Goal: Information Seeking & Learning: Learn about a topic

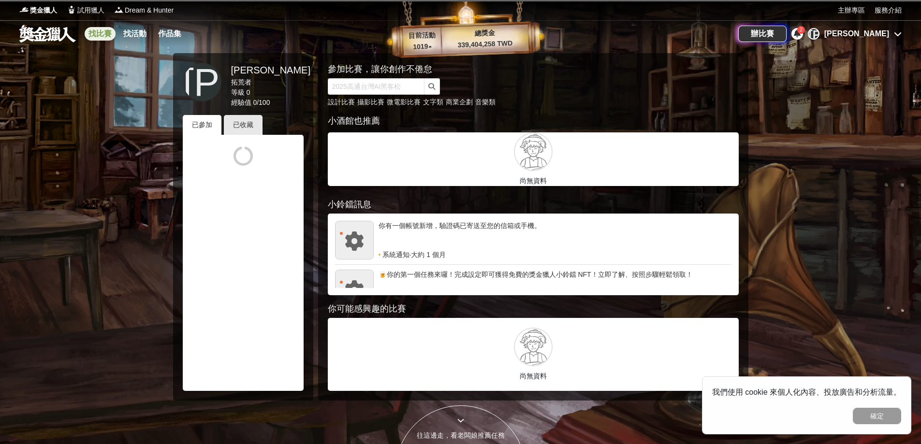
click at [104, 34] on link "找比賽" at bounding box center [100, 34] width 31 height 14
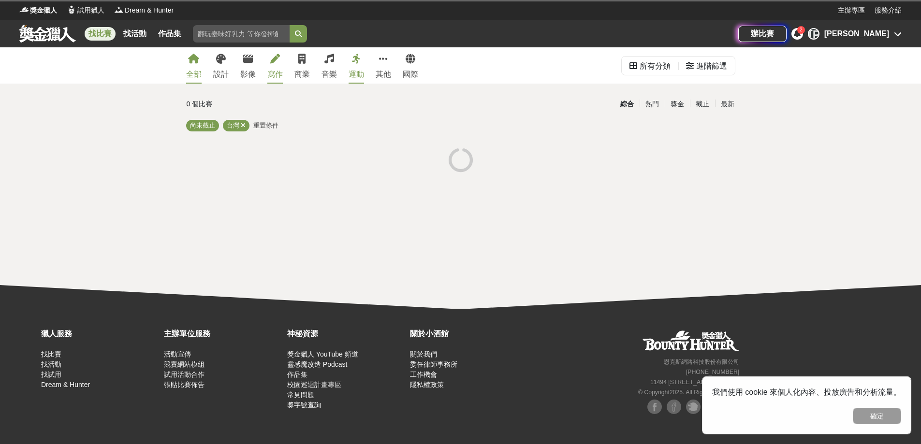
click at [273, 74] on div "寫作" at bounding box center [274, 75] width 15 height 12
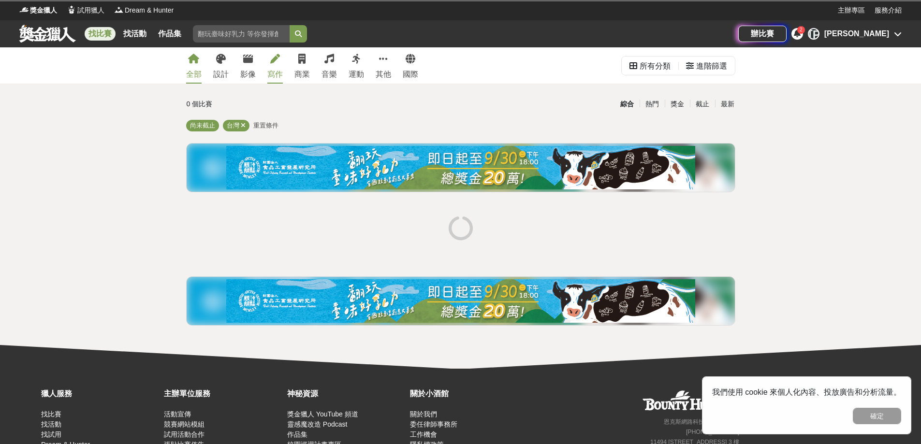
click at [273, 69] on div "寫作" at bounding box center [274, 75] width 15 height 12
click at [886, 421] on button "確定" at bounding box center [877, 416] width 48 height 16
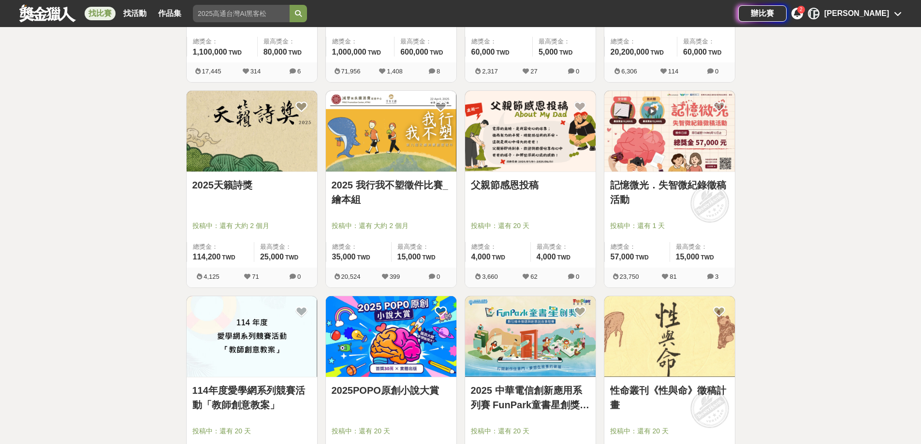
scroll to position [532, 0]
click at [538, 169] on img at bounding box center [530, 130] width 131 height 81
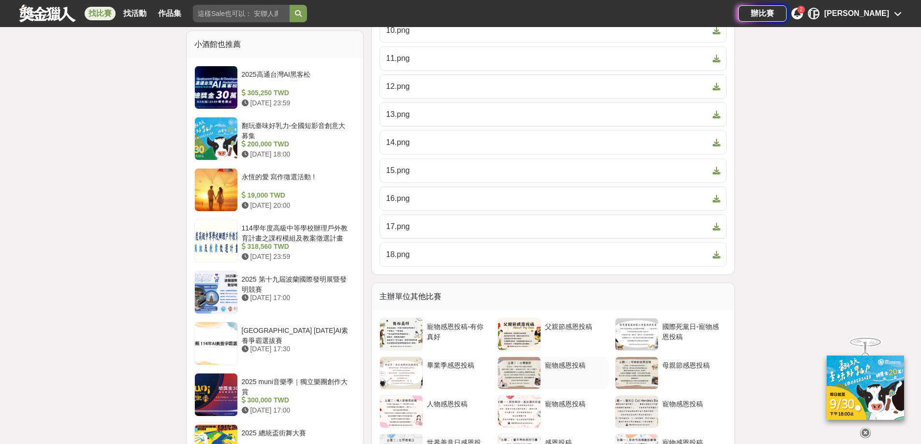
scroll to position [1015, 0]
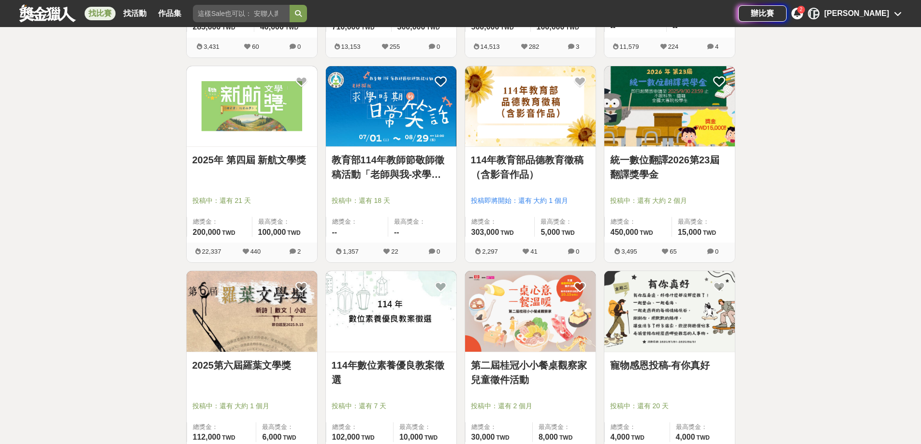
scroll to position [1015, 0]
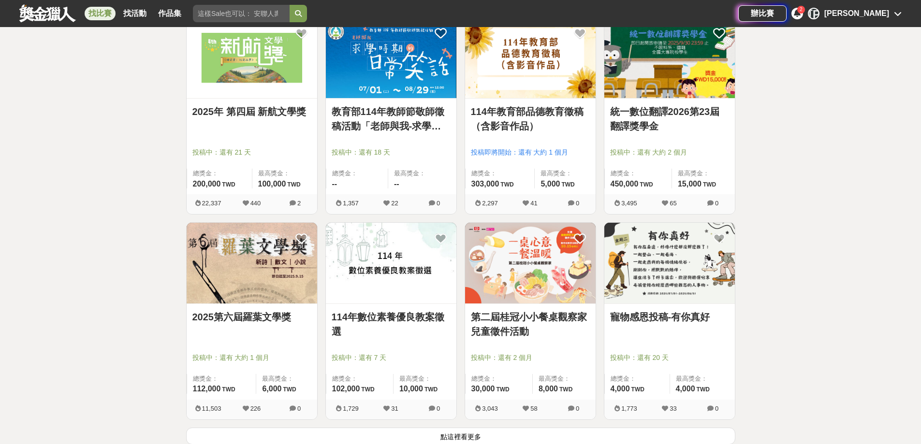
click at [287, 278] on img at bounding box center [252, 263] width 131 height 81
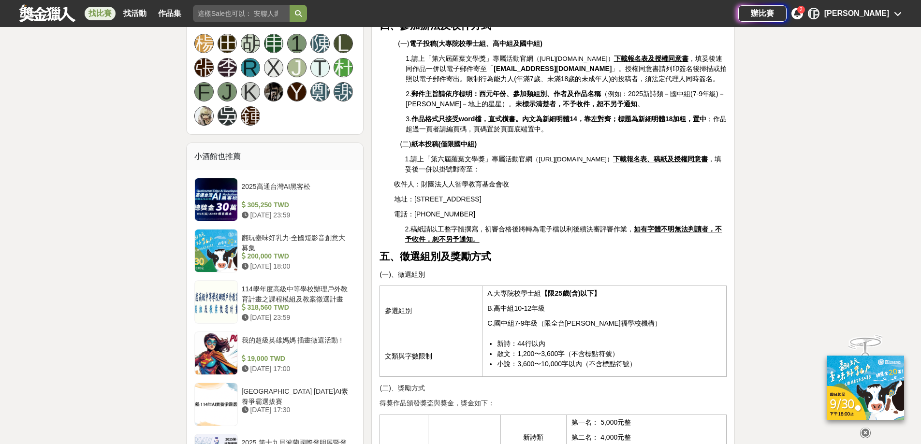
scroll to position [628, 0]
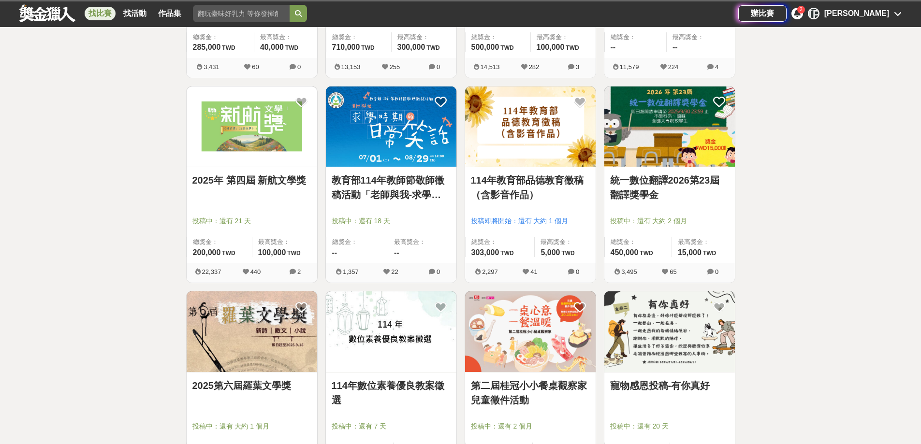
scroll to position [1015, 0]
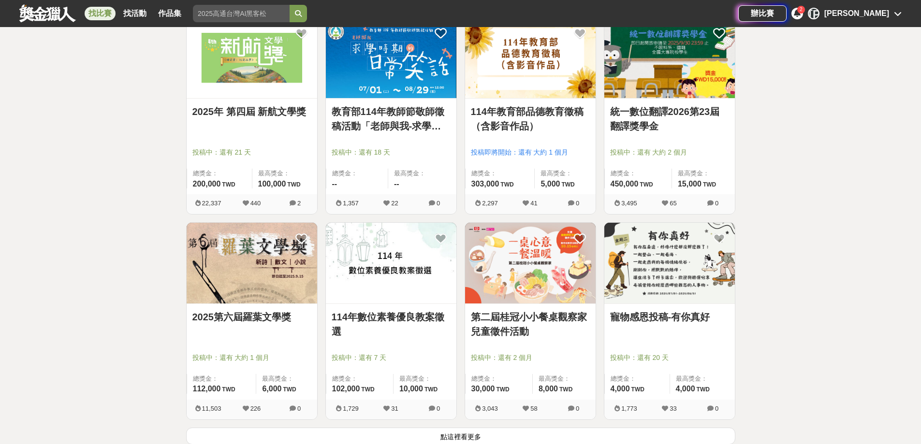
click at [238, 275] on img at bounding box center [252, 263] width 131 height 81
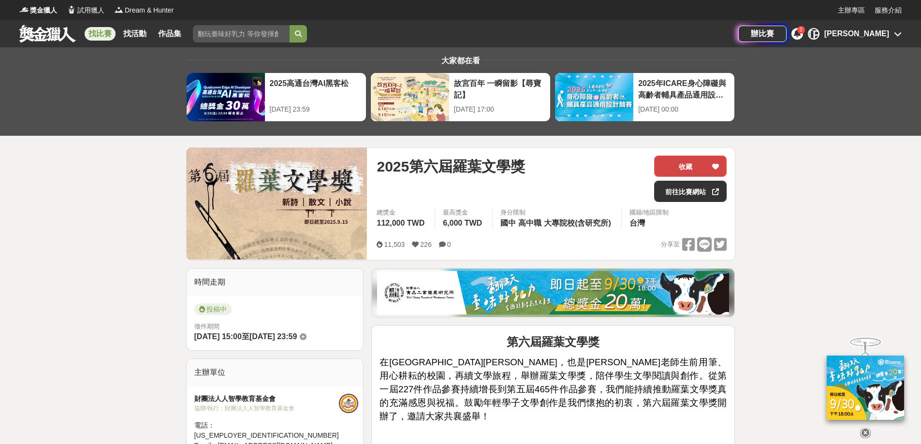
click at [676, 171] on button "收藏" at bounding box center [690, 166] width 73 height 21
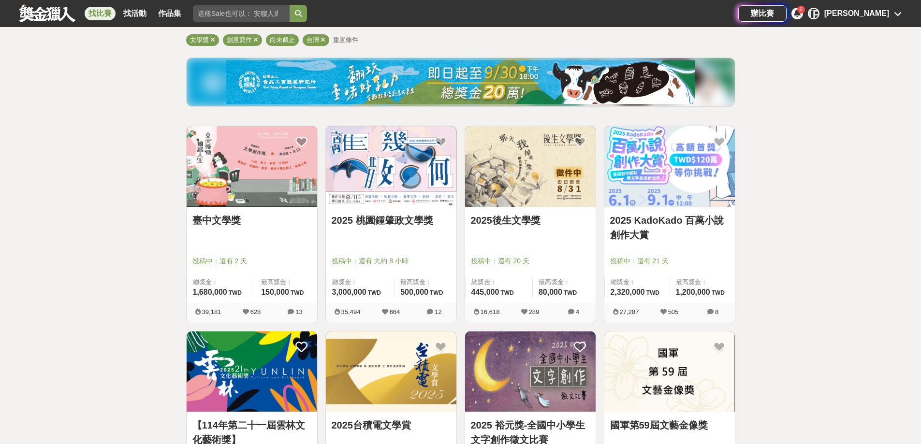
scroll to position [48, 0]
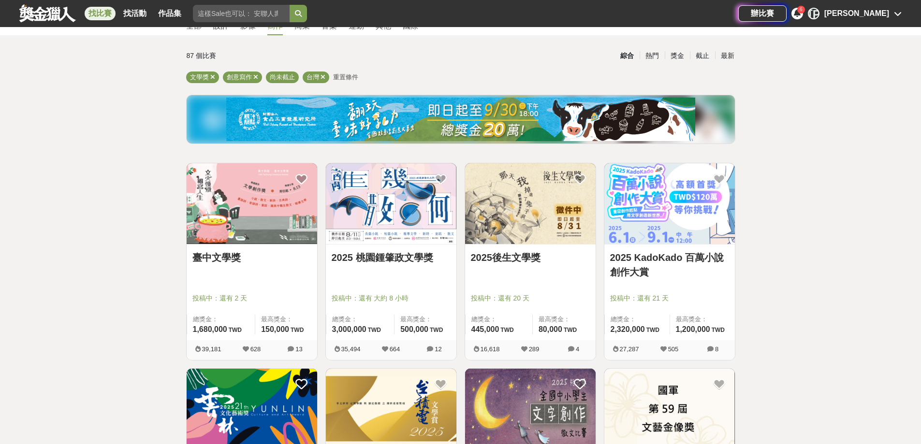
click at [242, 200] on img at bounding box center [252, 203] width 131 height 81
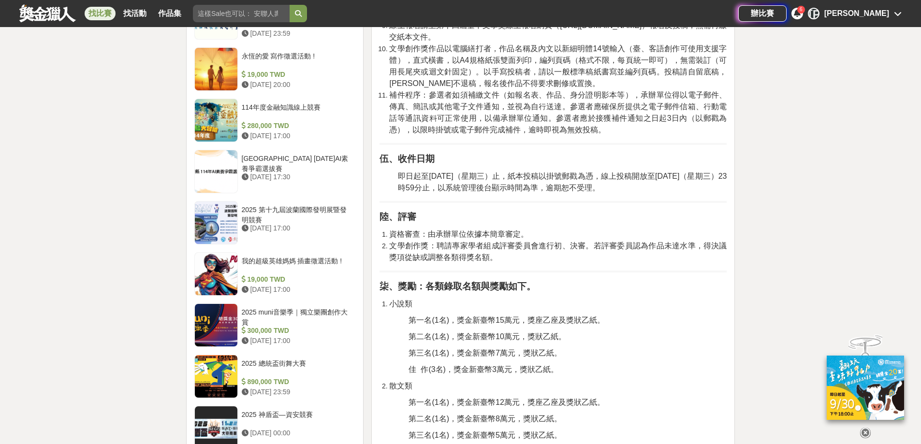
scroll to position [918, 0]
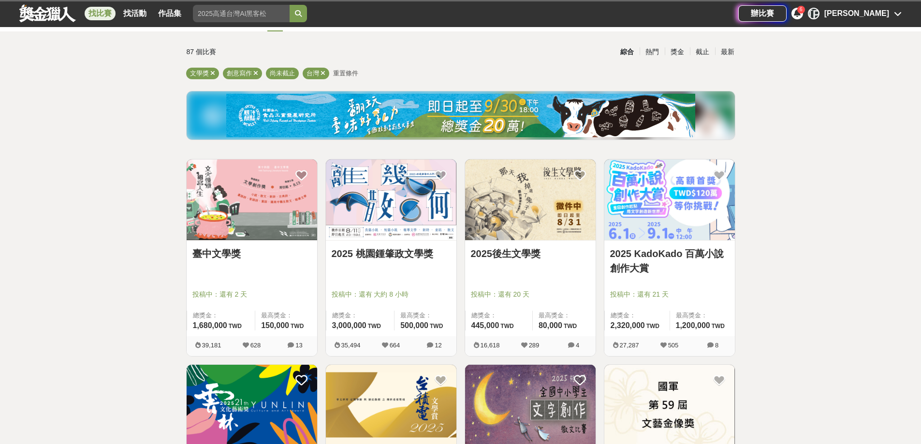
scroll to position [48, 0]
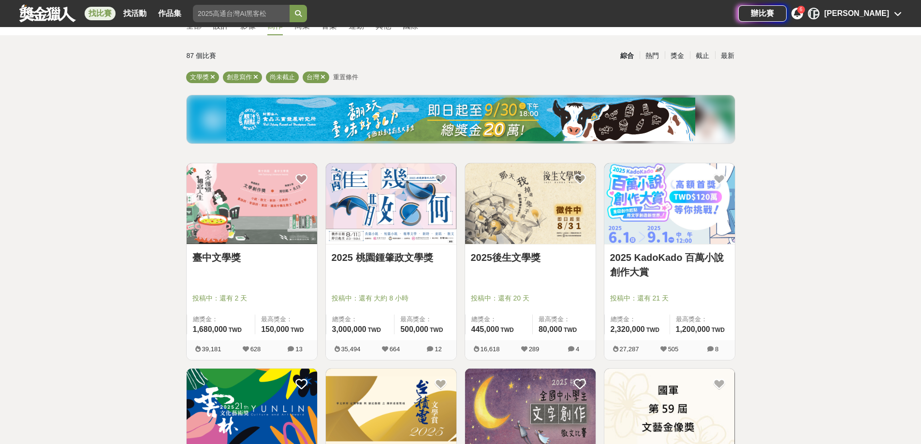
click at [404, 200] on img at bounding box center [391, 203] width 131 height 81
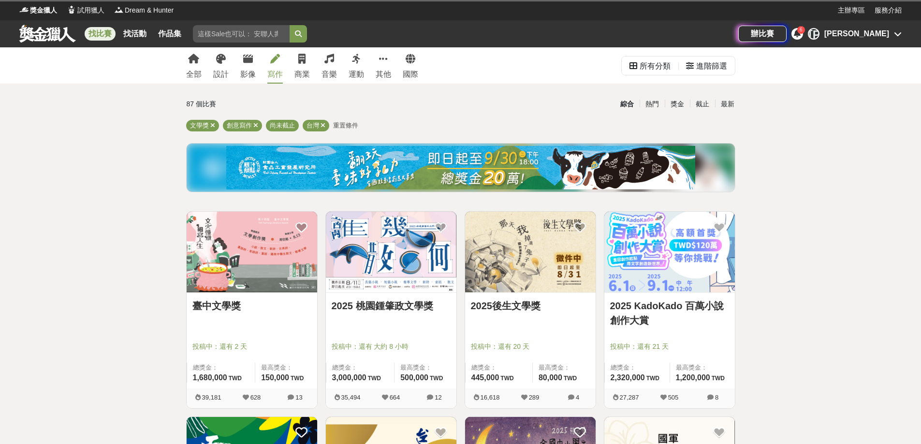
scroll to position [48, 0]
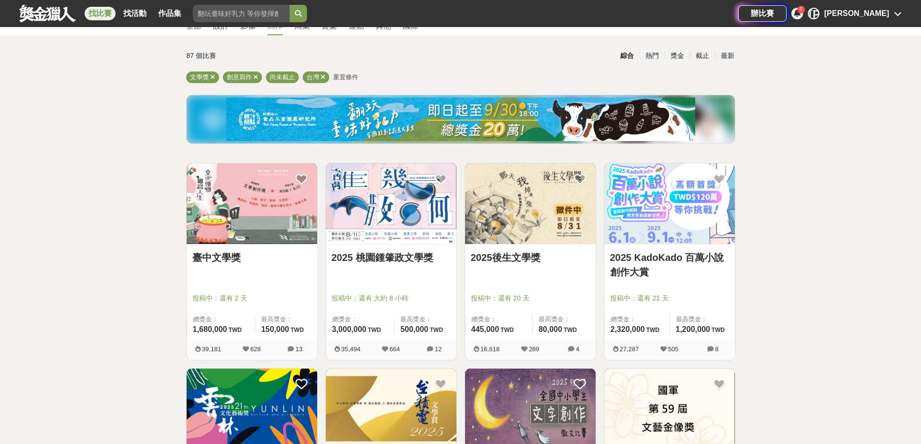
click at [524, 201] on img at bounding box center [530, 203] width 131 height 81
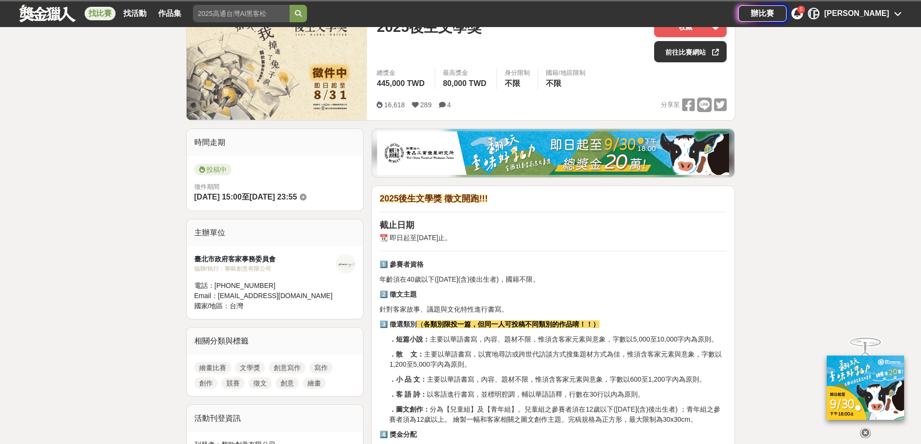
scroll to position [145, 0]
